Goal: Transaction & Acquisition: Download file/media

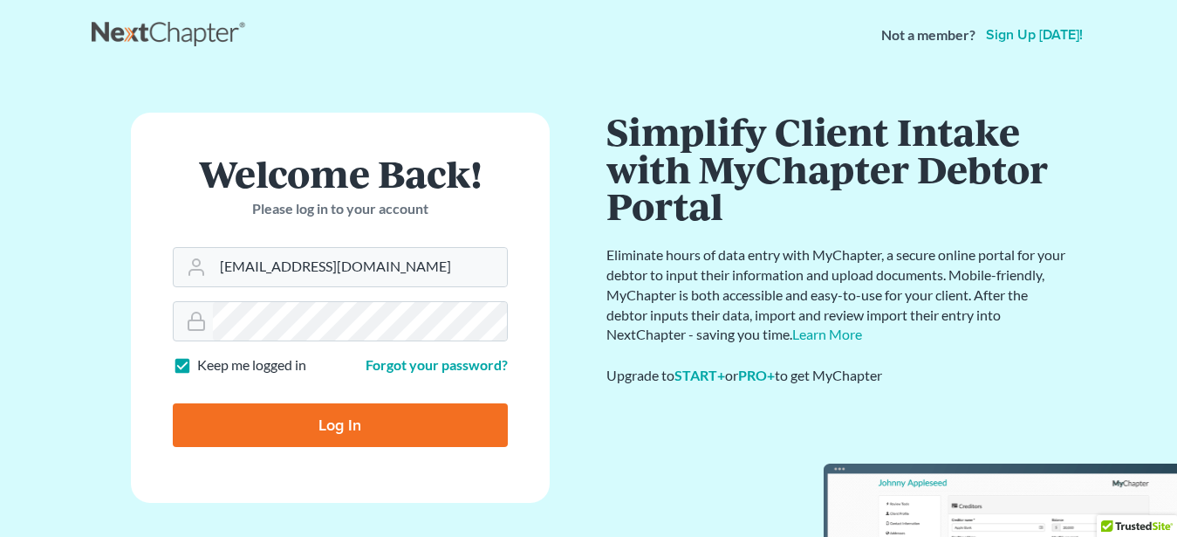
click at [309, 425] on input "Log In" at bounding box center [340, 425] width 335 height 44
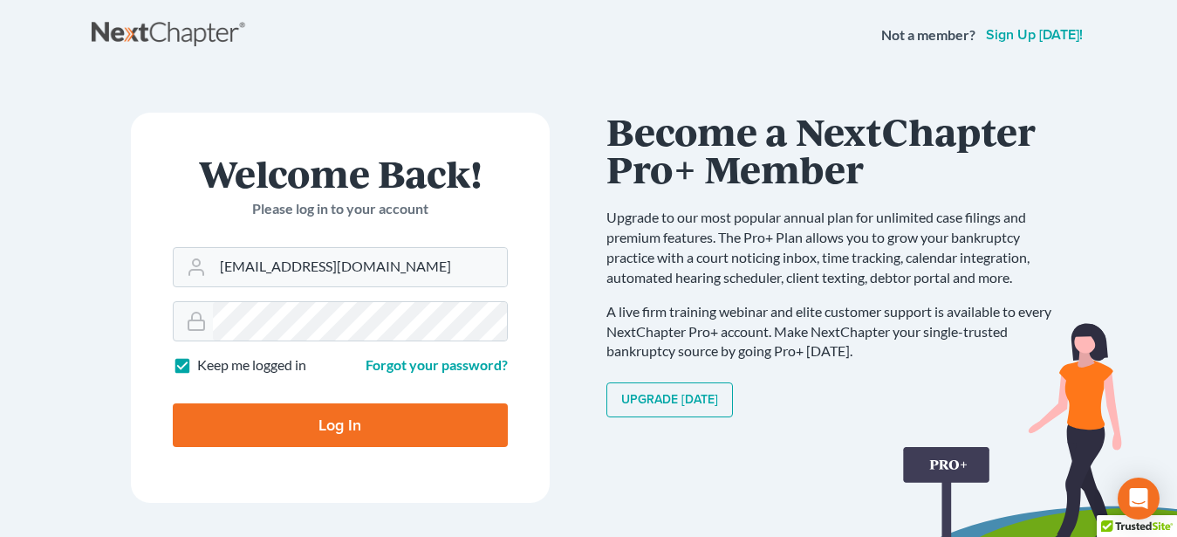
type input "Thinking..."
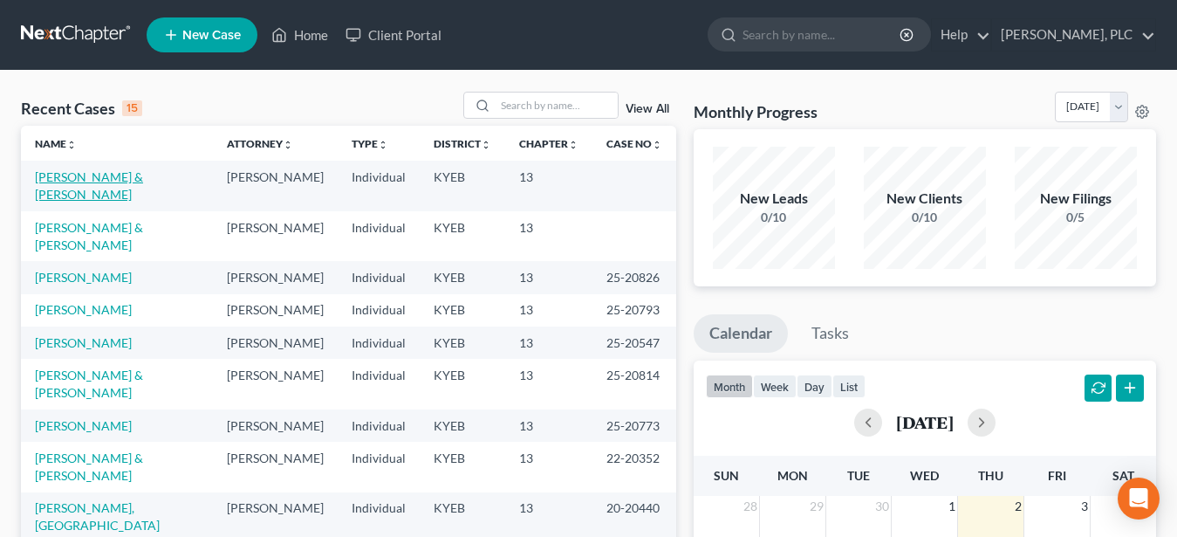
click at [121, 178] on link "Phillips, Kevin & Connie" at bounding box center [89, 185] width 108 height 32
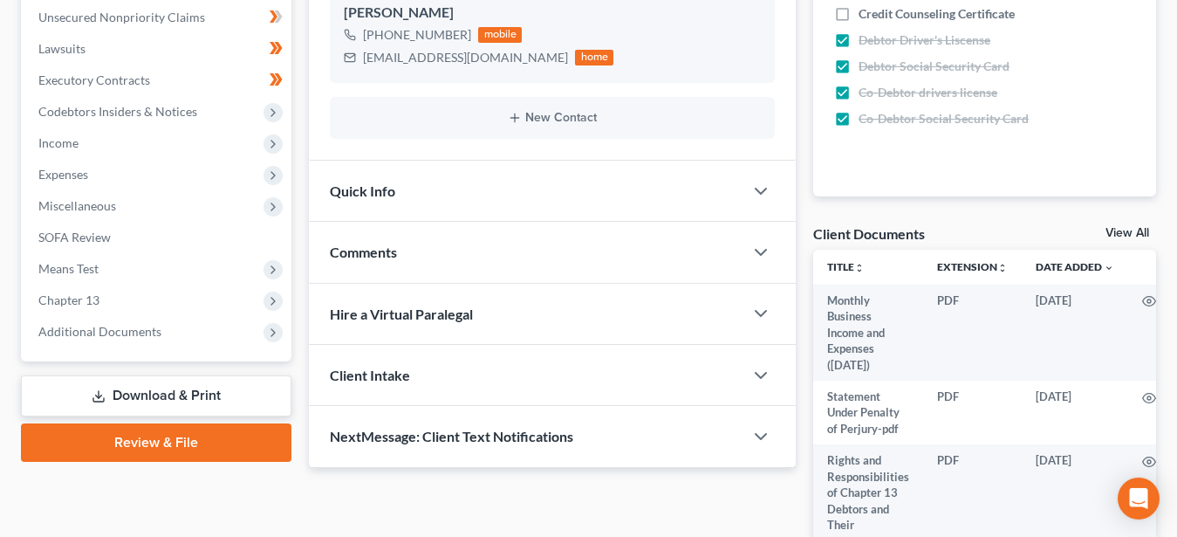
scroll to position [445, 0]
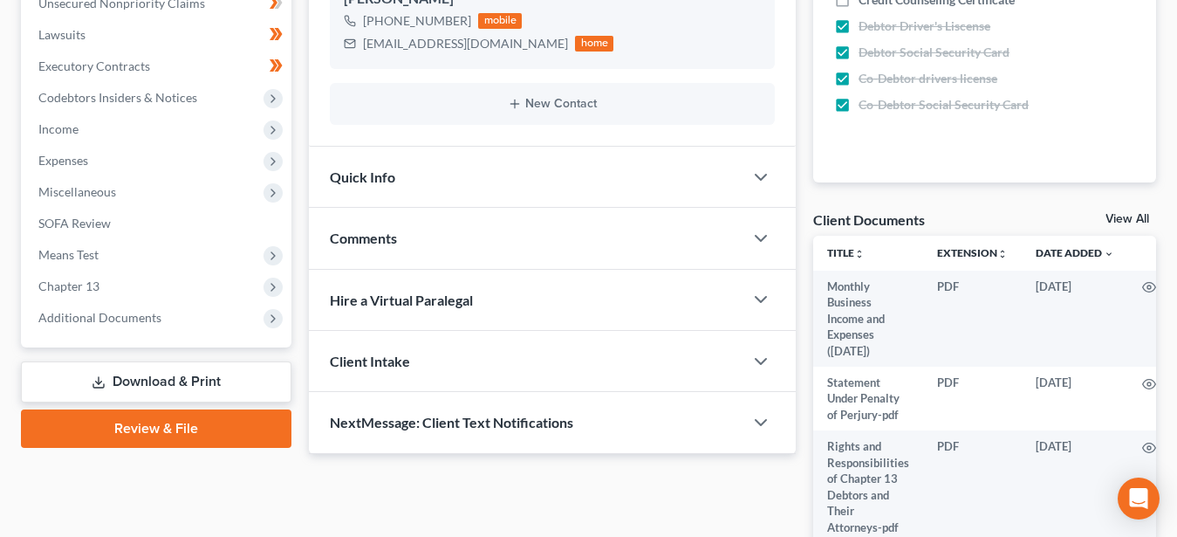
click at [167, 377] on link "Download & Print" at bounding box center [156, 381] width 270 height 41
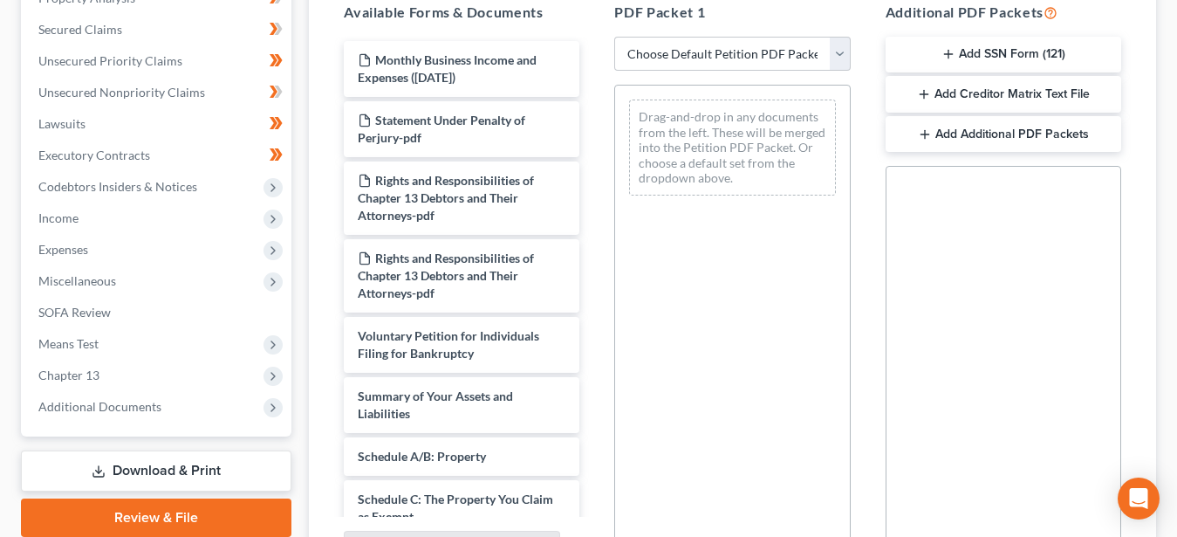
scroll to position [3, 0]
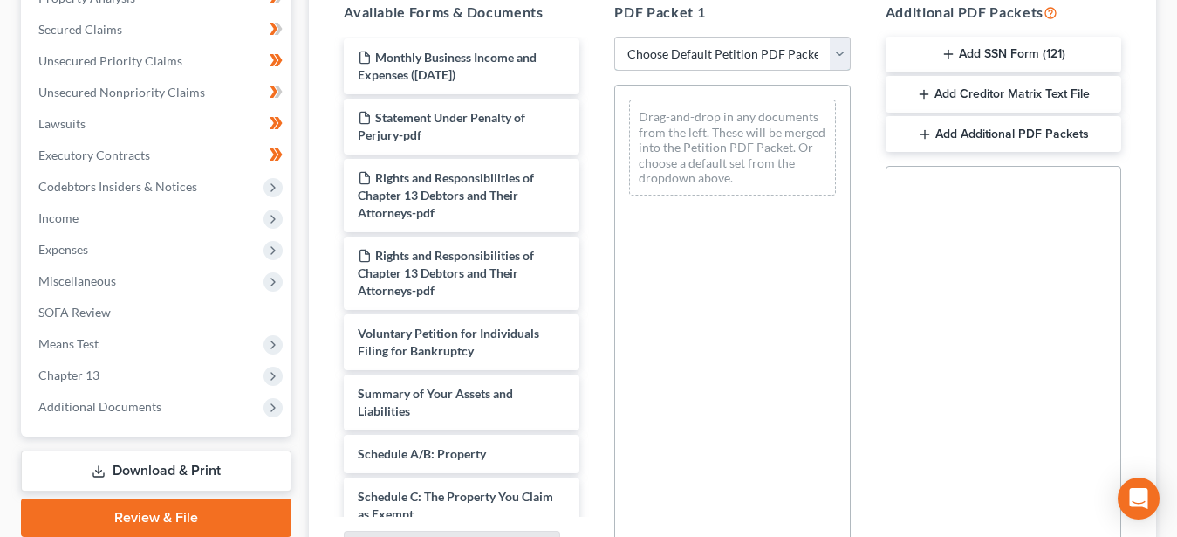
click at [843, 72] on select "Choose Default Petition PDF Packet Complete Bankruptcy Petition (all forms and …" at bounding box center [732, 54] width 236 height 35
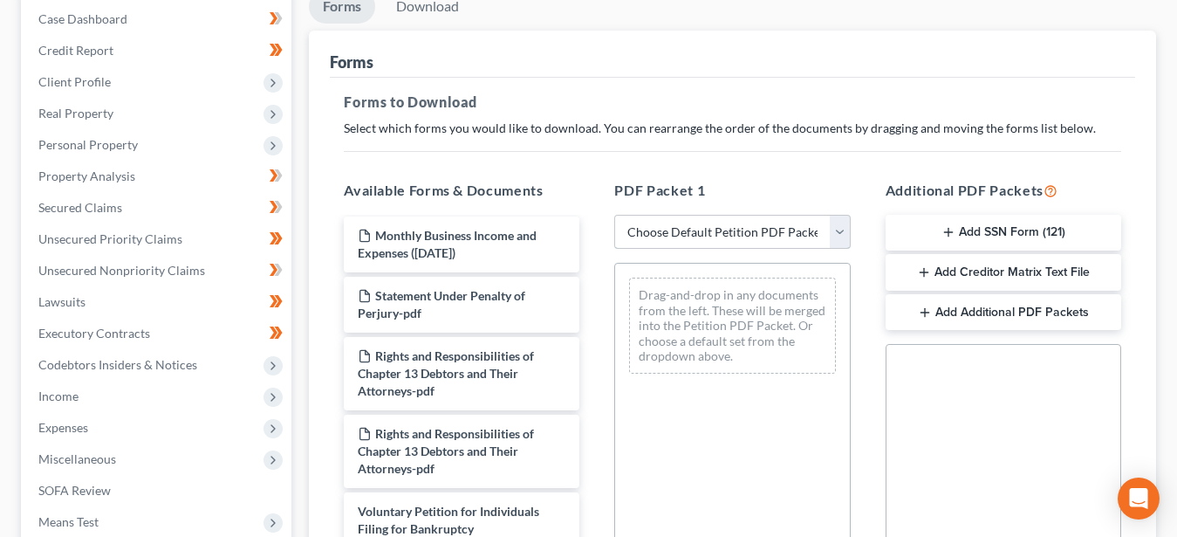
select select "7"
click option "IFD's 2 B Printed" at bounding box center [0, 0] width 0 height 0
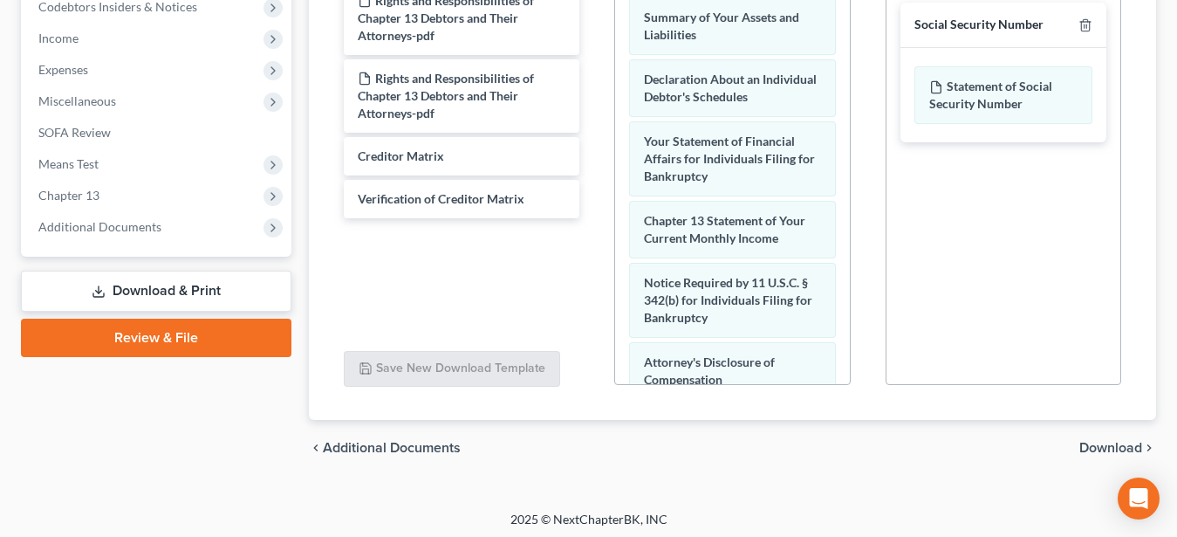
scroll to position [540, 0]
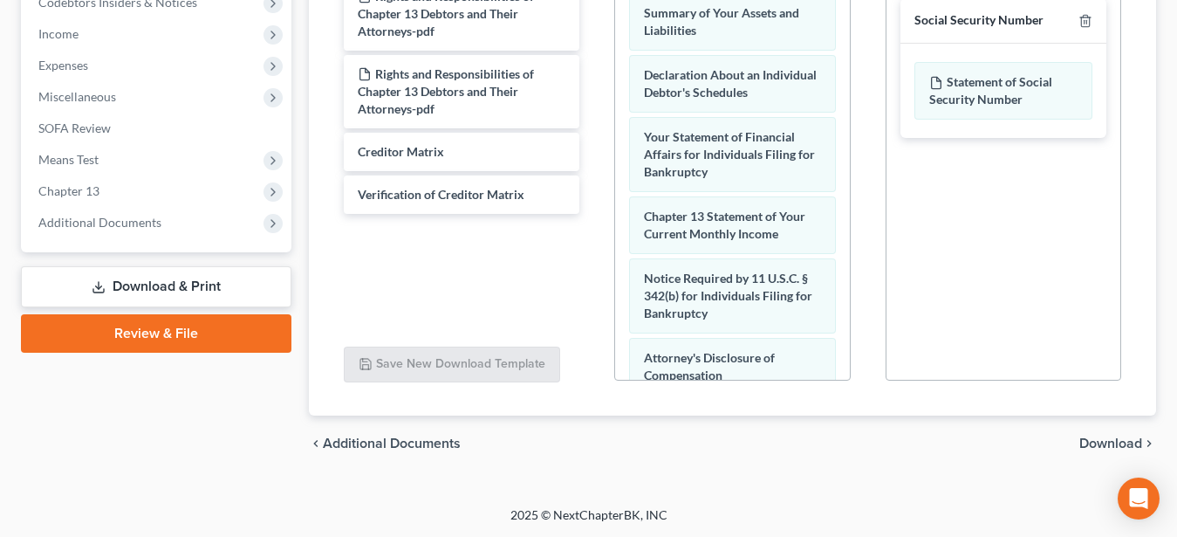
click at [1109, 443] on span "Download" at bounding box center [1110, 443] width 63 height 14
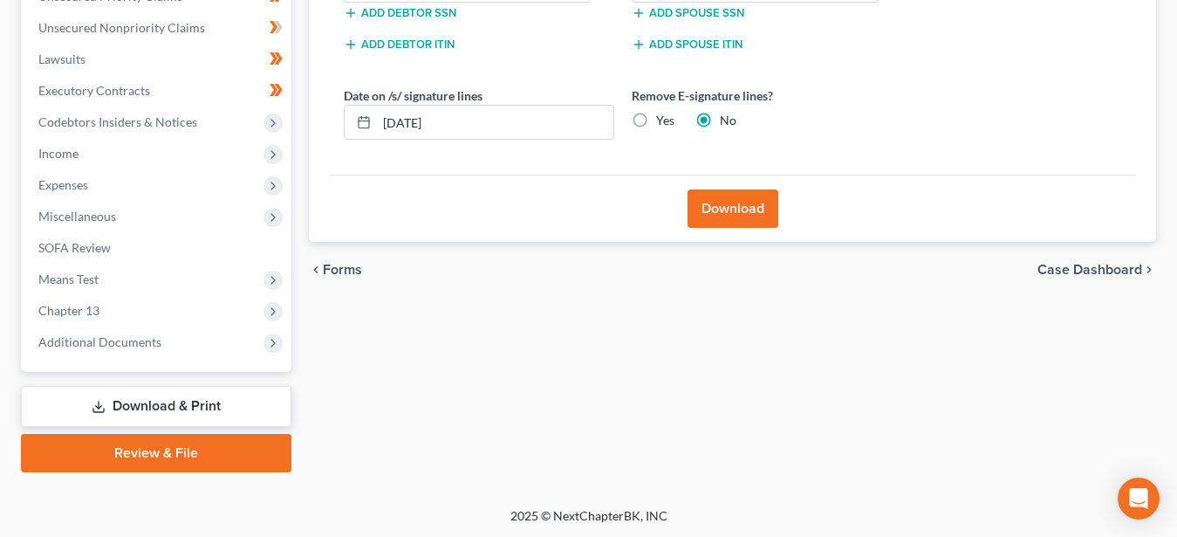
scroll to position [417, 0]
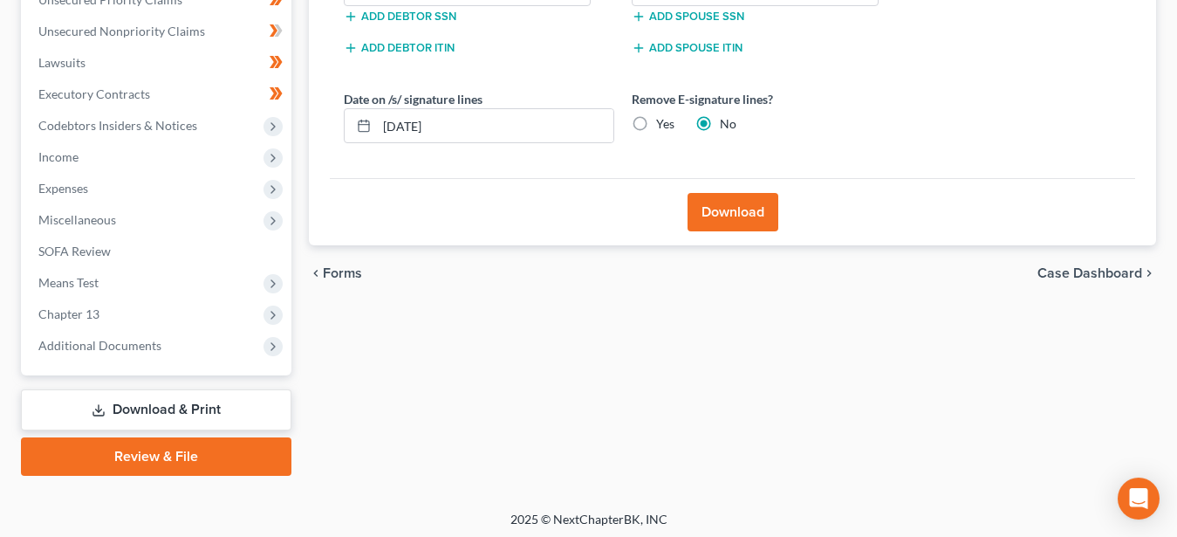
click at [462, 157] on div "Date on /s/ signature lines 10/02/2025 Remove E-signature lines? Yes No" at bounding box center [623, 123] width 576 height 67
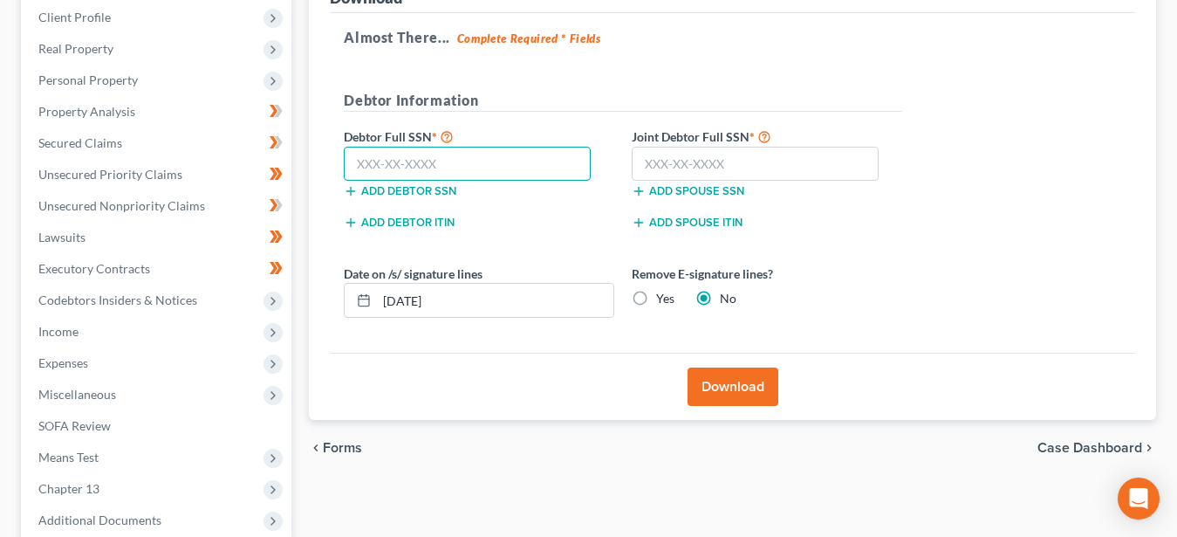
click at [415, 161] on input "text" at bounding box center [467, 164] width 247 height 35
type input "278-72-0453"
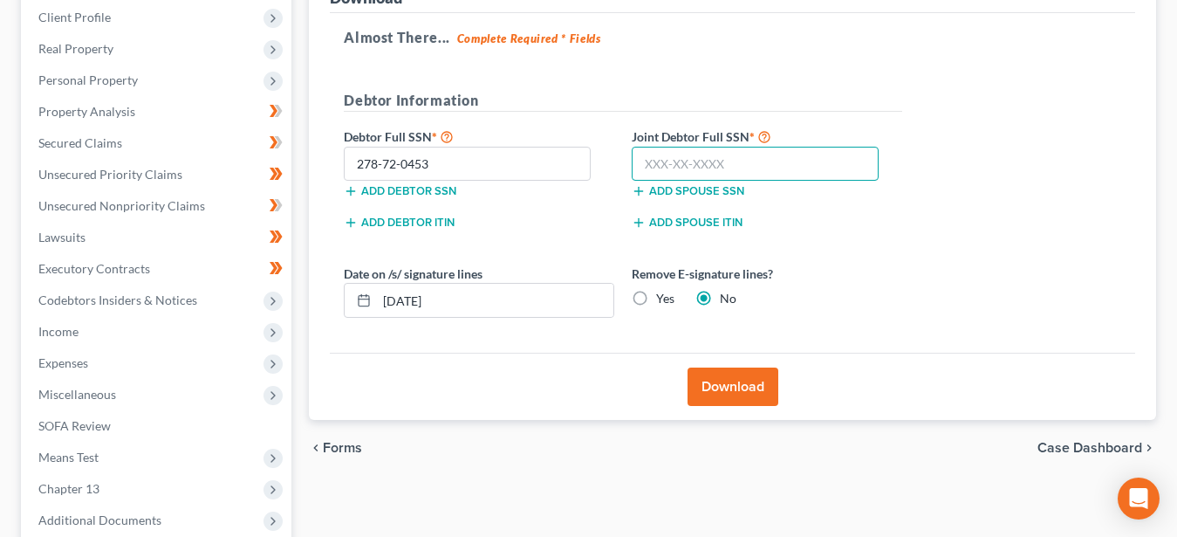
click at [729, 158] on input "text" at bounding box center [755, 164] width 247 height 35
type input "404-04-5639"
click at [723, 382] on button "Download" at bounding box center [733, 386] width 91 height 38
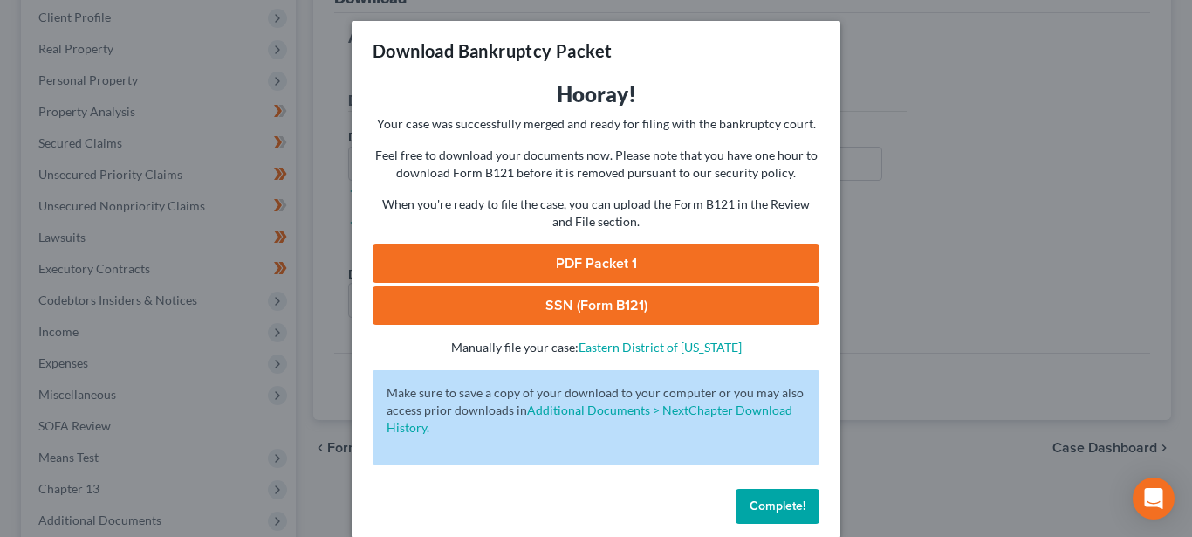
click at [668, 304] on link "SSN (Form B121)" at bounding box center [596, 305] width 447 height 38
click at [750, 497] on button "Complete!" at bounding box center [778, 506] width 84 height 35
